Goal: Transaction & Acquisition: Obtain resource

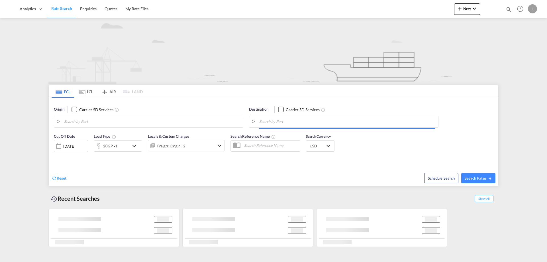
type input "Tanjung Pelepas, MYTPP"
type input "Le Havre, FRLEH"
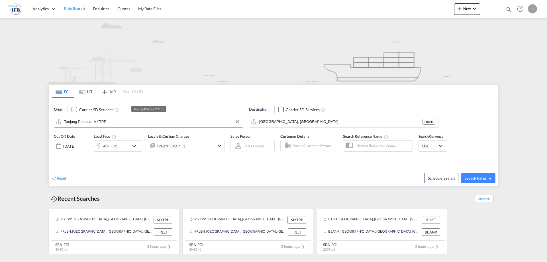
click at [111, 121] on input "Tanjung Pelepas, MYTPP" at bounding box center [152, 121] width 176 height 9
click at [103, 137] on div "Yantian Pt China CNYTN" at bounding box center [108, 137] width 108 height 17
type input "Yantian Pt, CNYTN"
click at [279, 112] on div "Checkbox No Ink" at bounding box center [281, 110] width 6 height 6
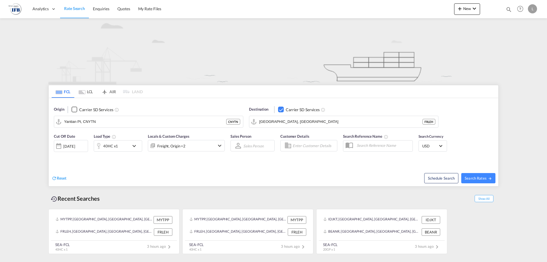
click at [280, 111] on div "Checkbox No Ink" at bounding box center [281, 110] width 6 height 6
click at [280, 123] on input "Le Havre, FRLEH" at bounding box center [340, 121] width 163 height 9
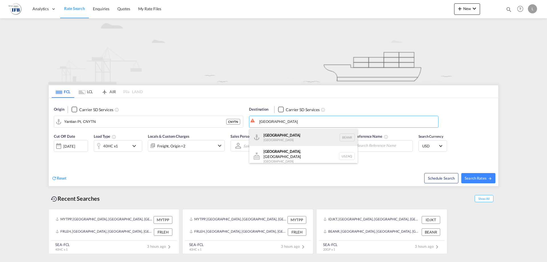
click at [277, 135] on div "Antwerp Belgium BEANR" at bounding box center [303, 137] width 108 height 17
type input "[GEOGRAPHIC_DATA], BEANR"
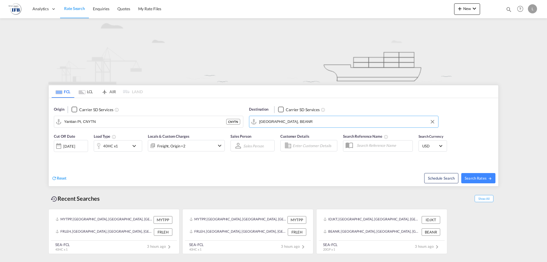
click at [105, 148] on div "40HC x1" at bounding box center [110, 146] width 15 height 8
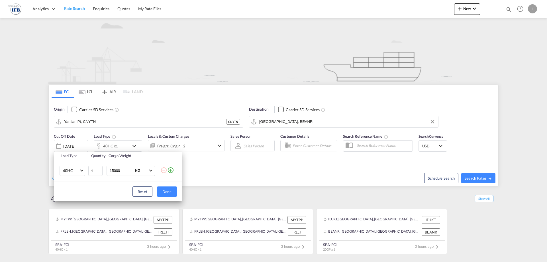
click at [90, 146] on div "Load Type Quantity Cargo Weight 40HC 20GP 40GP 40HC 45HC 20RE 40RE 40HR 20OT 40…" at bounding box center [273, 131] width 547 height 262
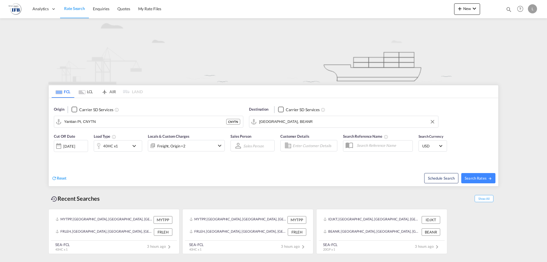
click at [75, 144] on div "[DATE]" at bounding box center [69, 146] width 12 height 5
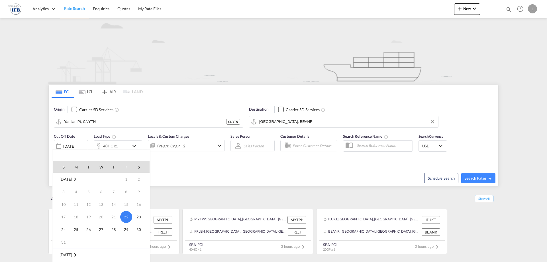
scroll to position [48, 0]
click at [90, 217] on span "2" at bounding box center [88, 219] width 11 height 11
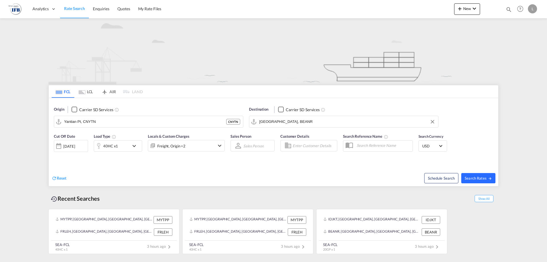
click at [495, 181] on button "Search Rates" at bounding box center [478, 178] width 34 height 10
type input "CNYTN to BEANR / 2 Sep 2025"
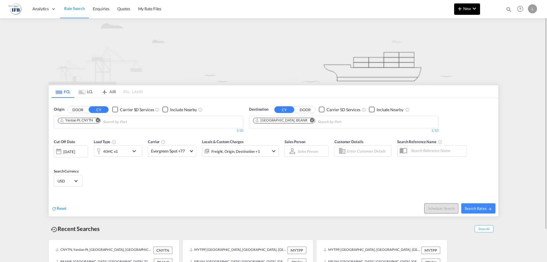
click at [468, 11] on button "New" at bounding box center [467, 8] width 26 height 11
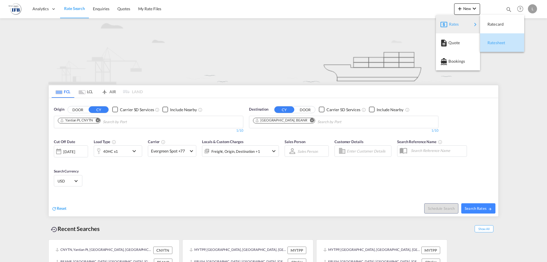
click at [493, 46] on span "Ratesheet" at bounding box center [491, 42] width 6 height 11
